Goal: Contribute content

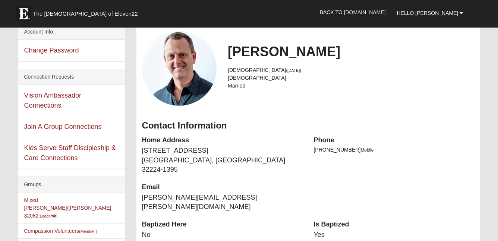
scroll to position [38, 0]
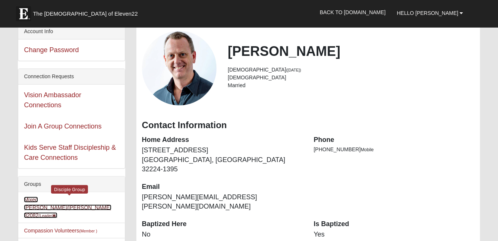
click at [74, 199] on link "Mixed Knapp/Kelemen 32082 (Leader )" at bounding box center [67, 208] width 87 height 22
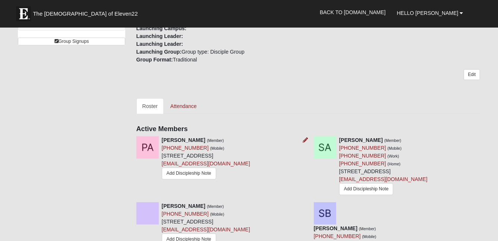
scroll to position [257, 0]
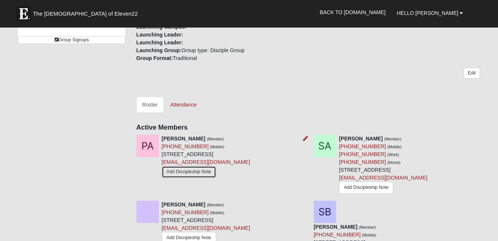
click at [192, 173] on link "Add Discipleship Note" at bounding box center [189, 172] width 54 height 12
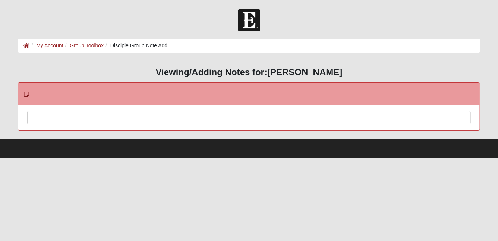
click at [135, 117] on div at bounding box center [249, 127] width 442 height 33
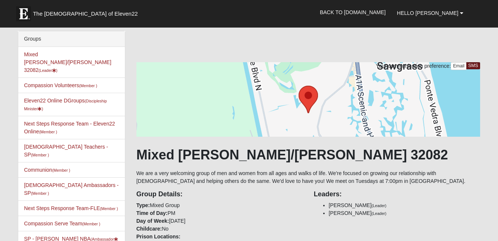
scroll to position [257, 0]
